Goal: Information Seeking & Learning: Learn about a topic

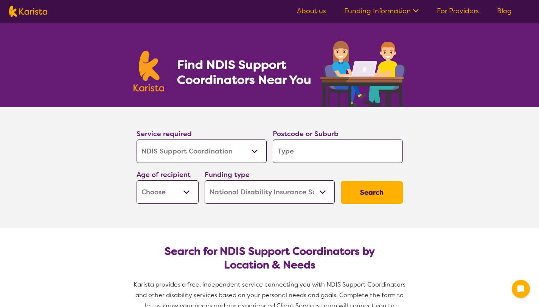
select select "NDIS Support Coordination"
select select "NDIS"
select select "NDIS Support Coordination"
select select "NDIS"
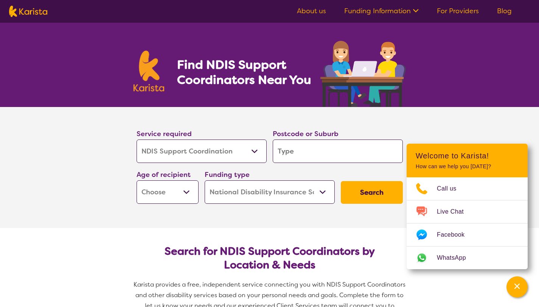
click at [390, 12] on link "Funding Information" at bounding box center [381, 10] width 75 height 9
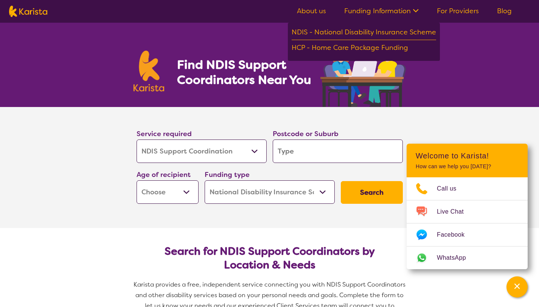
click at [466, 14] on link "For Providers" at bounding box center [458, 10] width 42 height 9
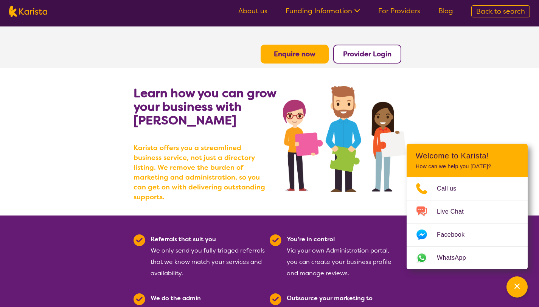
click at [401, 11] on link "For Providers" at bounding box center [399, 10] width 42 height 9
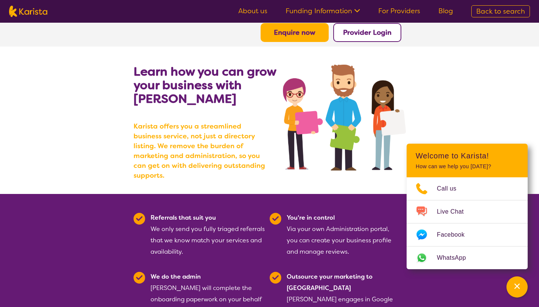
scroll to position [105, 0]
